Goal: Task Accomplishment & Management: Manage account settings

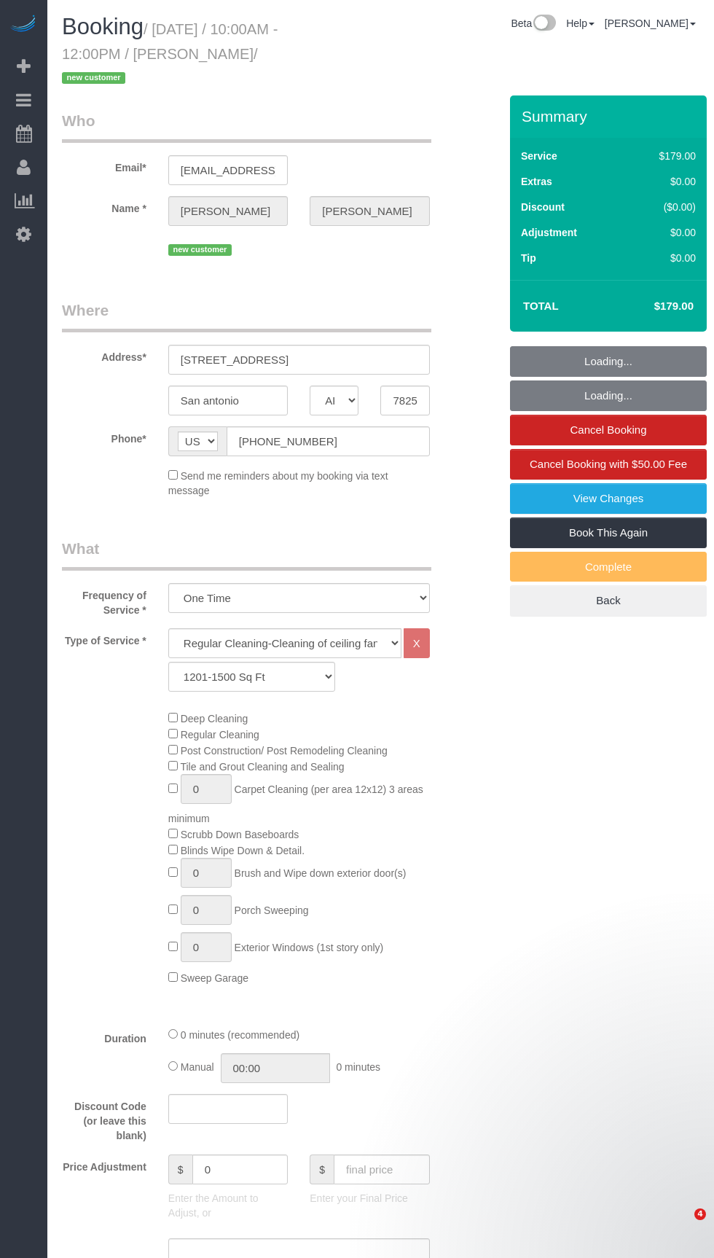
select select "[GEOGRAPHIC_DATA]"
select select "3"
select select "spot1"
select select "[GEOGRAPHIC_DATA]"
select select "3"
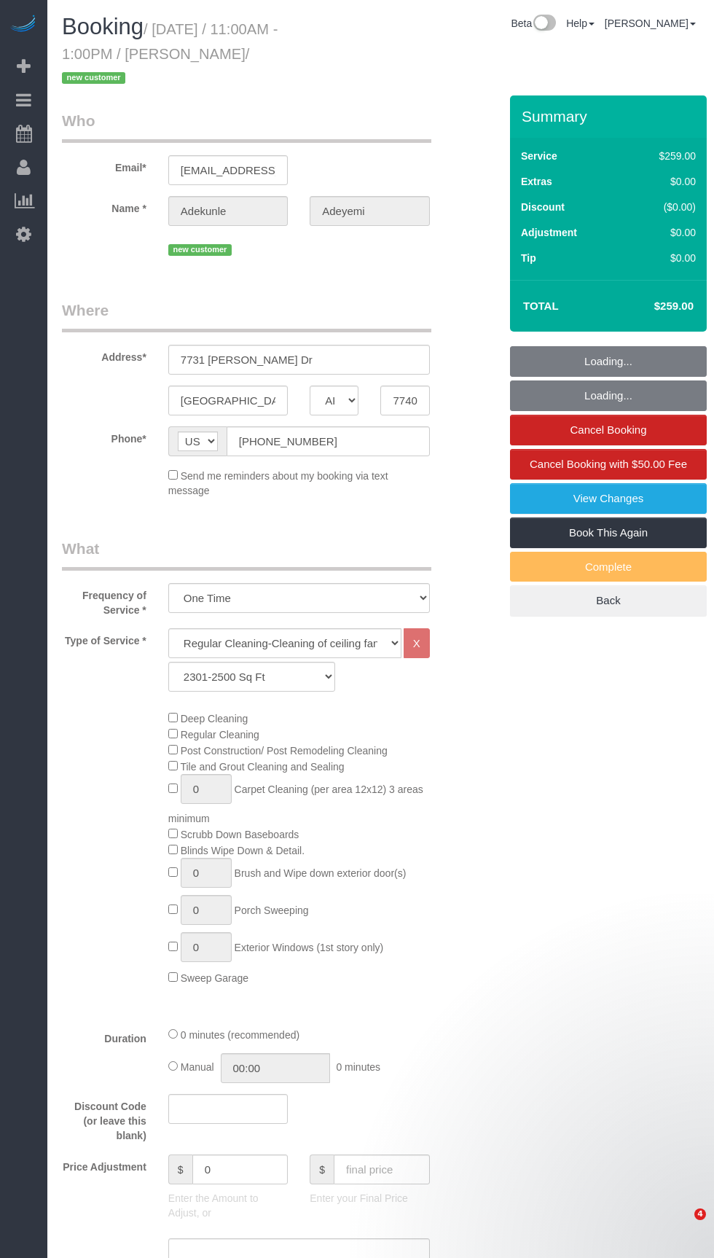
select select "object:1216"
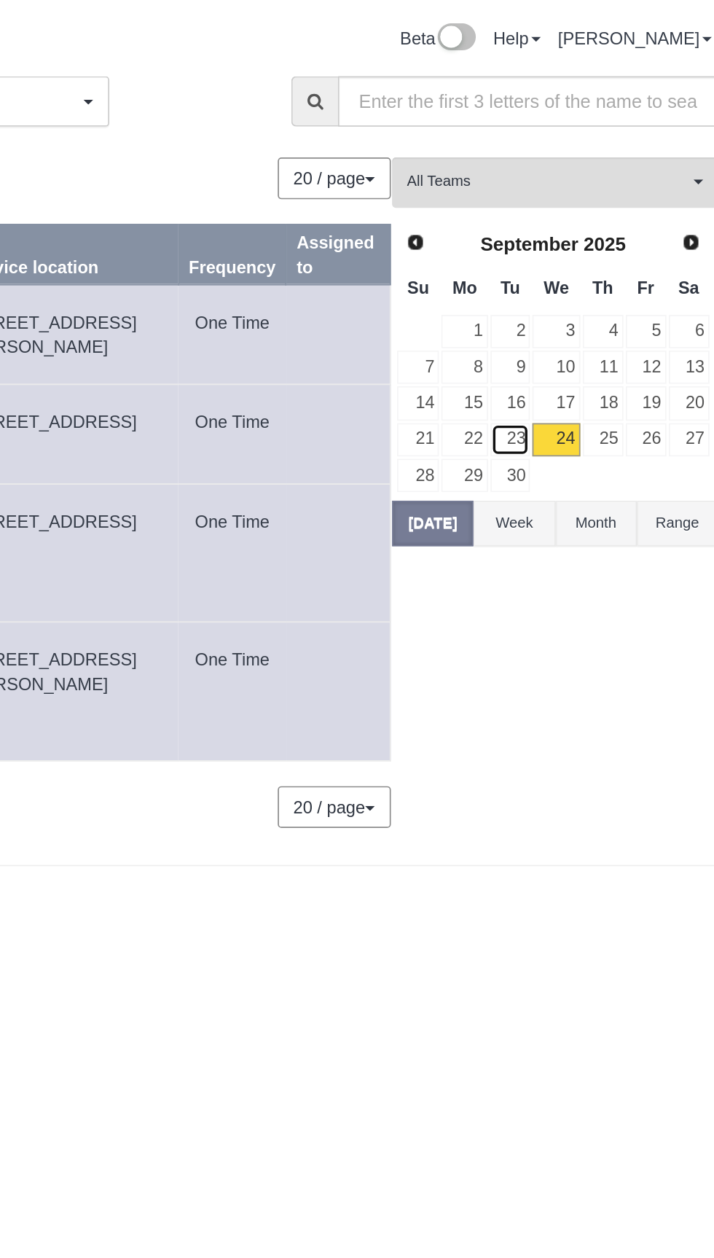
click at [574, 259] on link "23" at bounding box center [577, 261] width 24 height 20
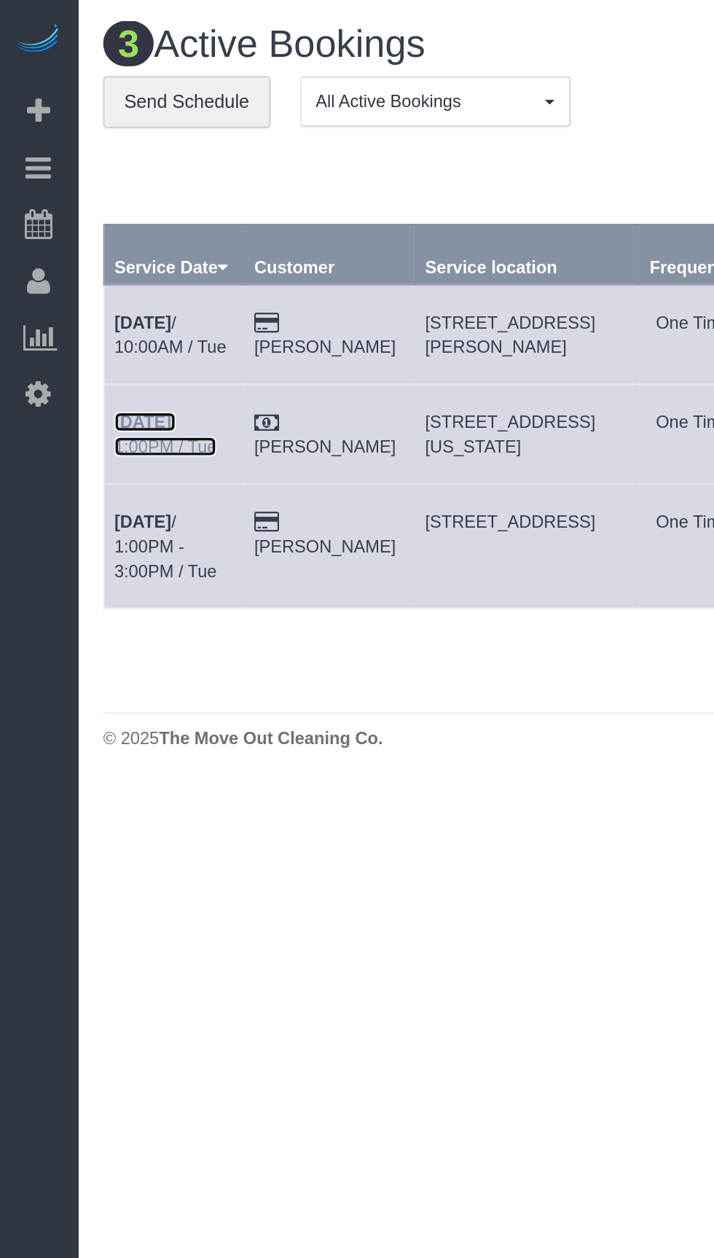
click at [85, 251] on b "Sep 23rd" at bounding box center [85, 251] width 34 height 12
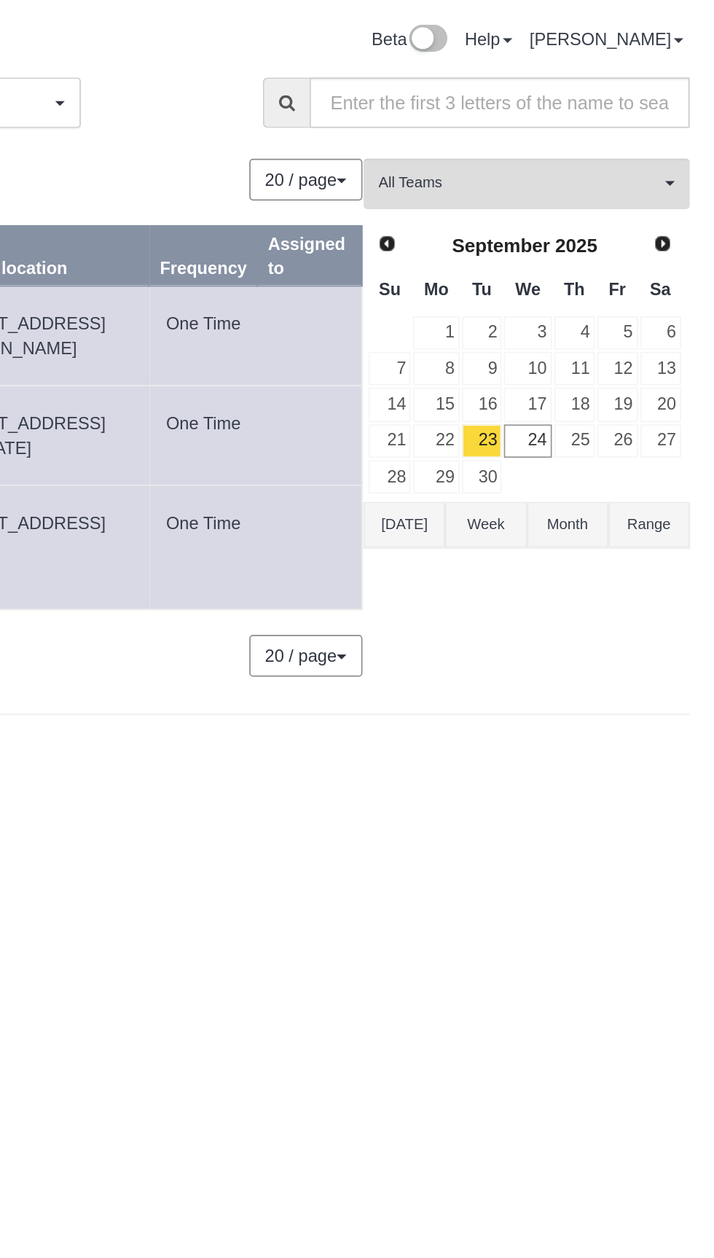
click at [526, 320] on button "Today" at bounding box center [530, 310] width 48 height 27
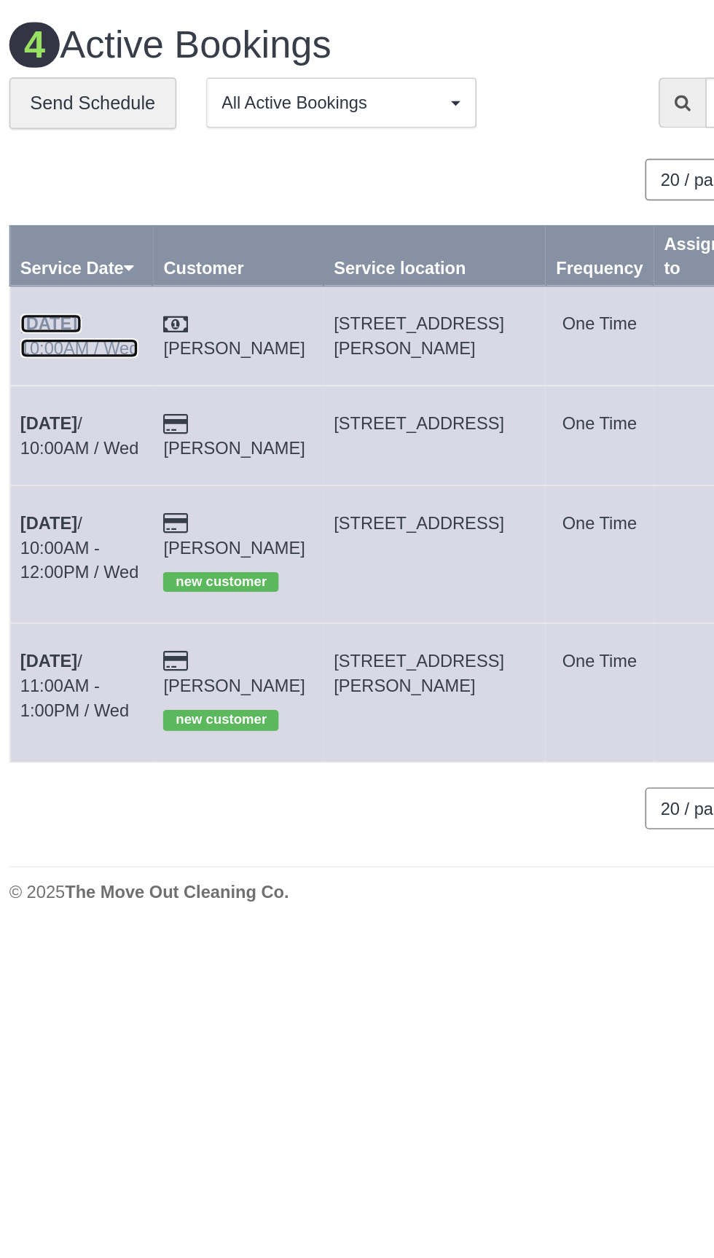
click at [95, 193] on b "Sep 24th" at bounding box center [85, 192] width 34 height 12
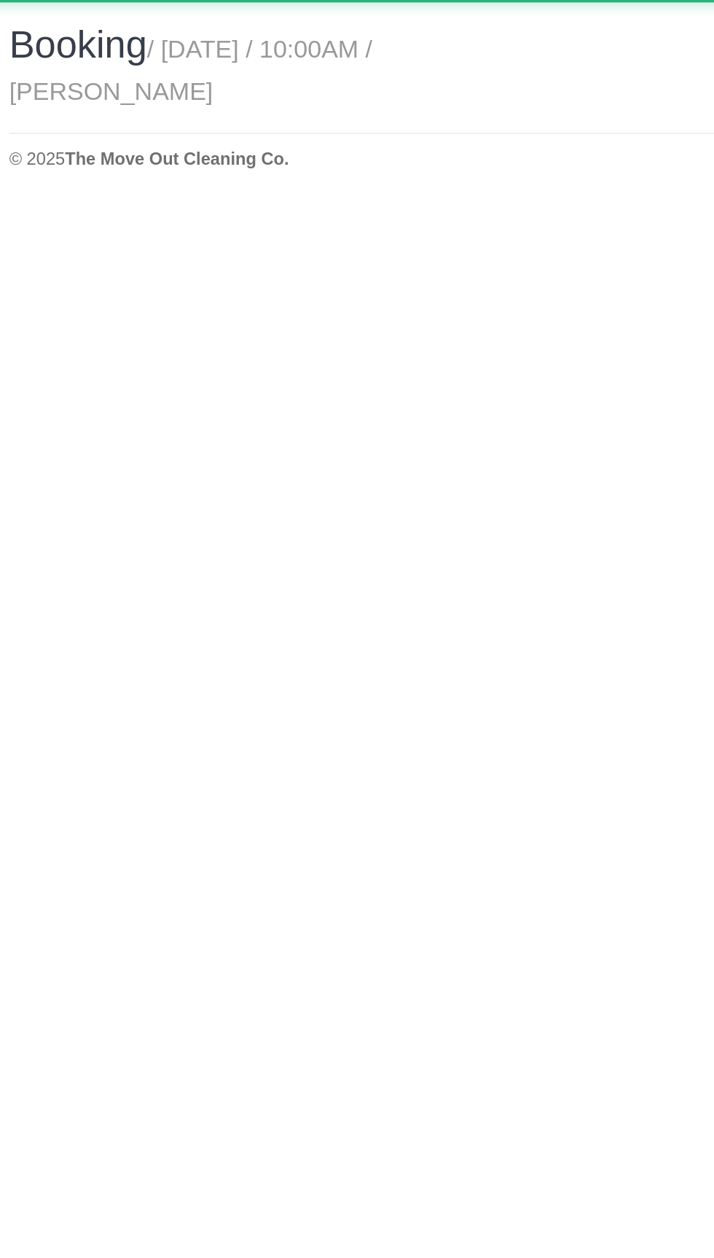
select select "[GEOGRAPHIC_DATA]"
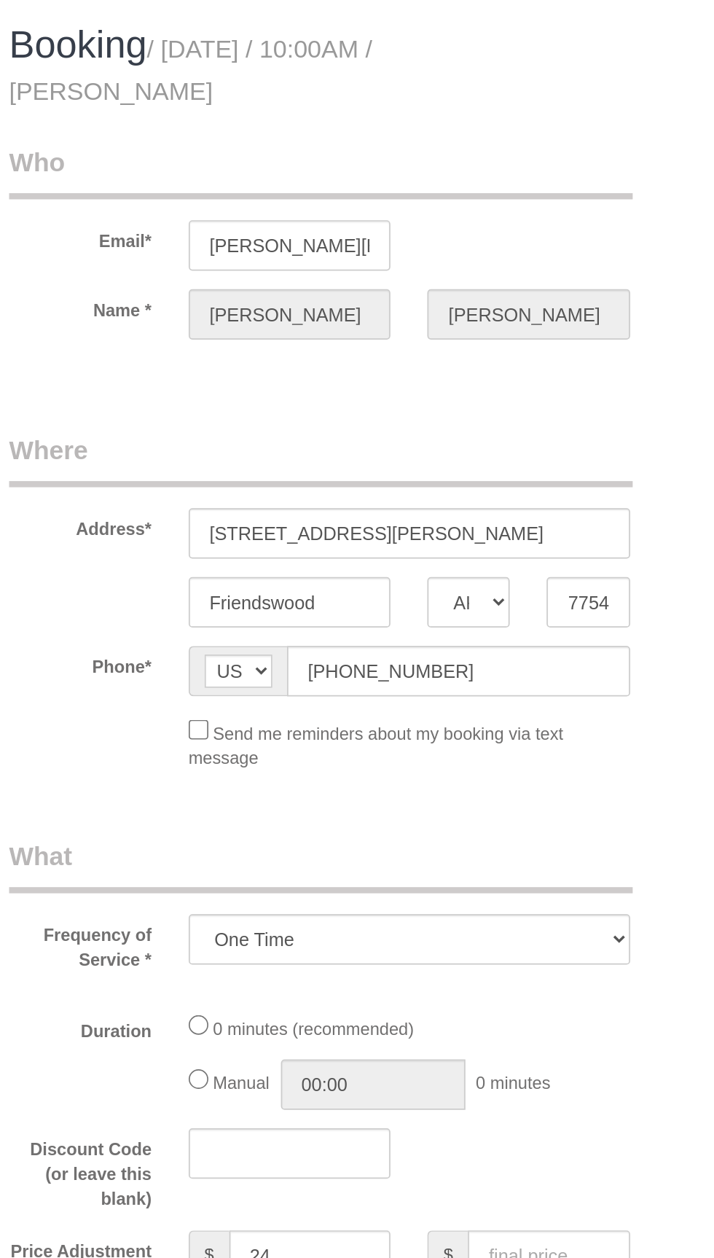
select select "object:1931"
select select "3"
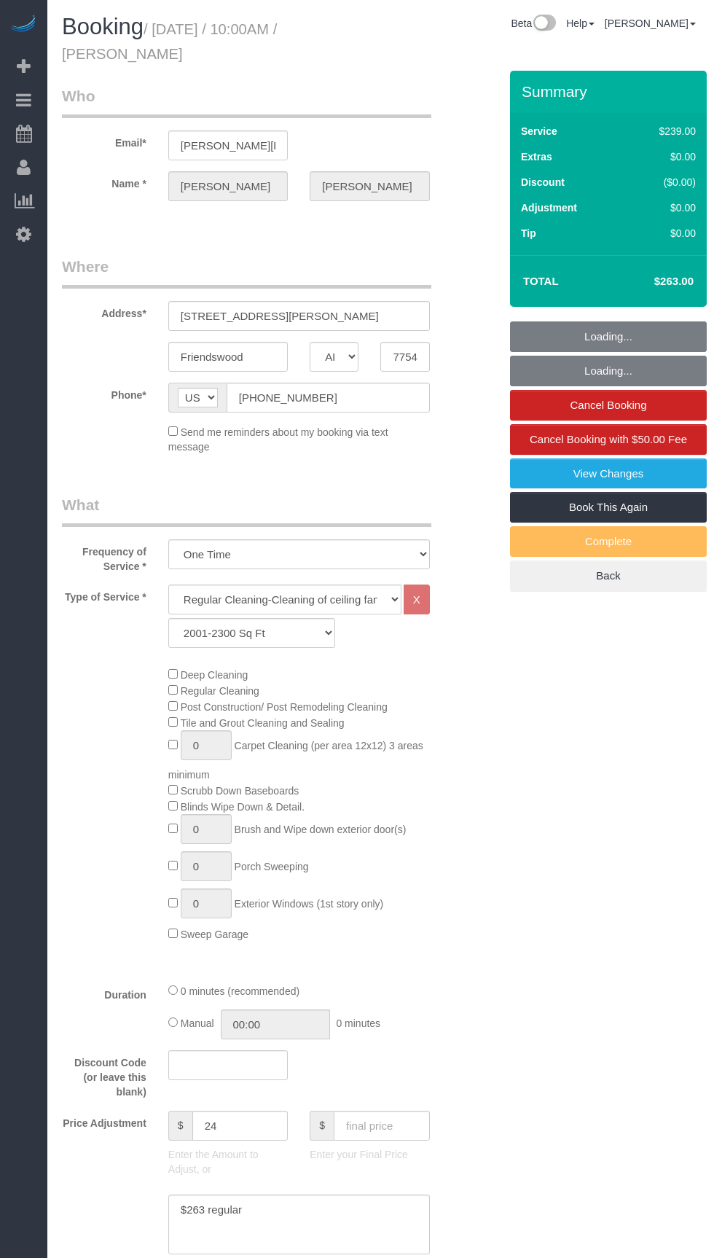
select select "[GEOGRAPHIC_DATA]"
select select "3"
select select "string:check"
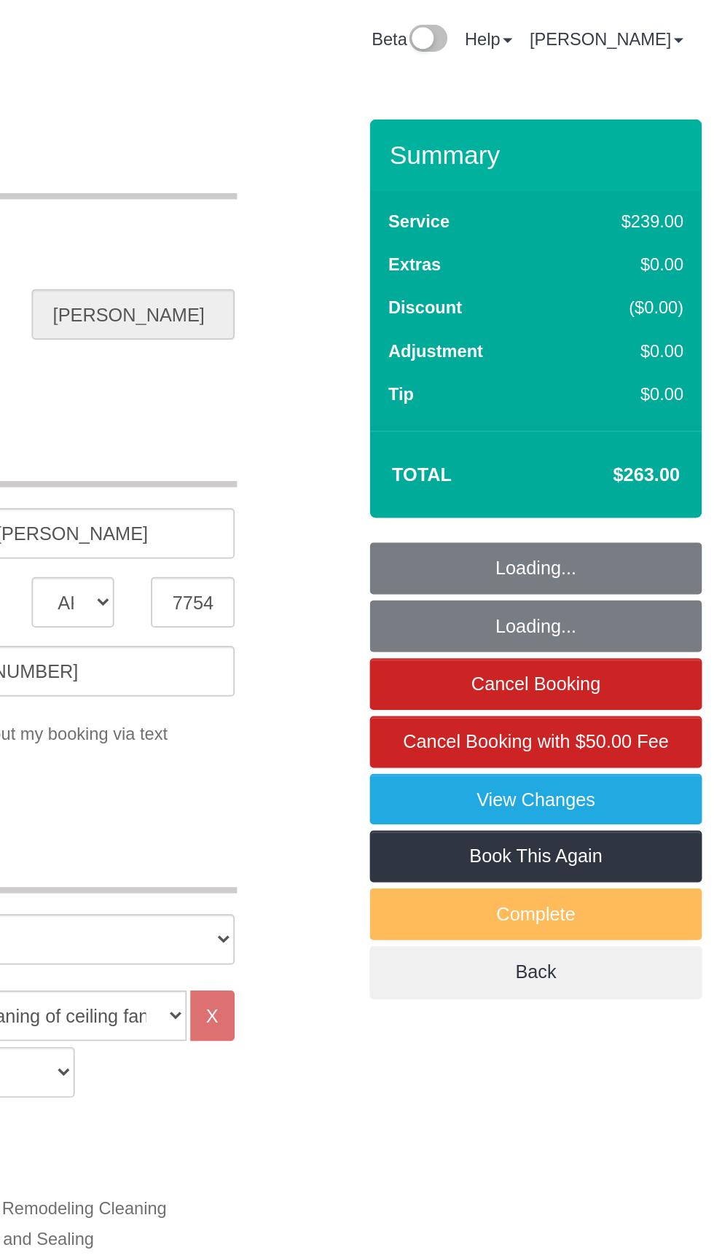
select select "object:649"
